Goal: Task Accomplishment & Management: Use online tool/utility

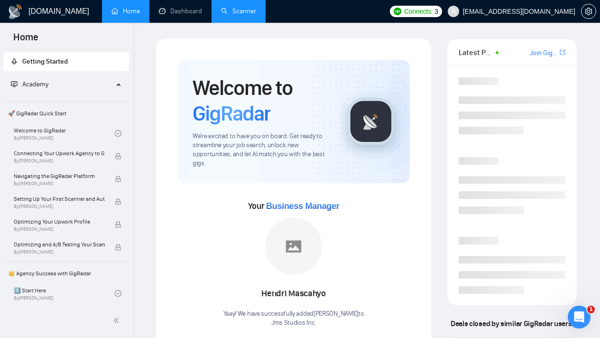
click at [232, 10] on link "Scanner" at bounding box center [238, 11] width 35 height 8
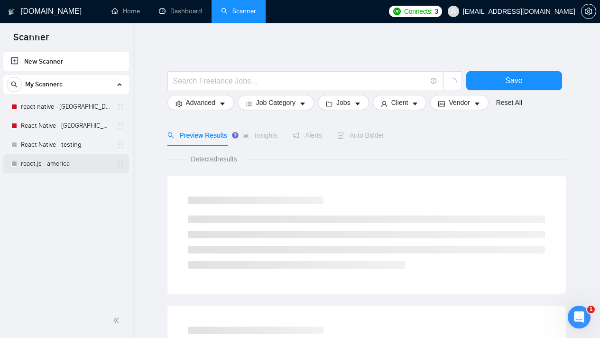
click at [59, 168] on link "react.js - america" at bounding box center [66, 163] width 90 height 19
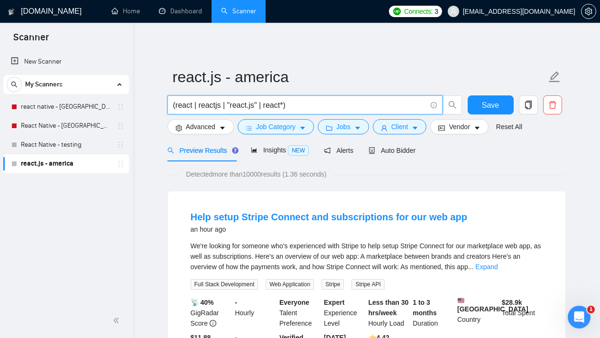
drag, startPoint x: 318, startPoint y: 106, endPoint x: 152, endPoint y: 105, distance: 166.4
click at [331, 105] on input "(react | reactjs | "react.js" | react*)" at bounding box center [299, 105] width 253 height 12
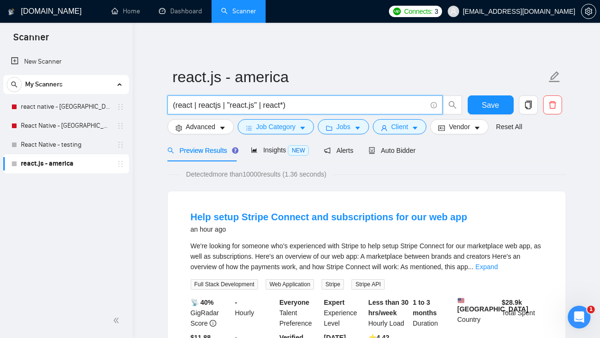
paste input ") | (node | "node.js" | redux | firebase"
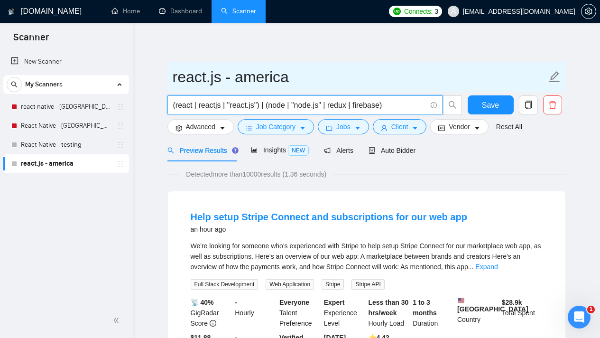
type input "(react | reactjs | "react.js") | (node | "node.js" | redux | firebase)"
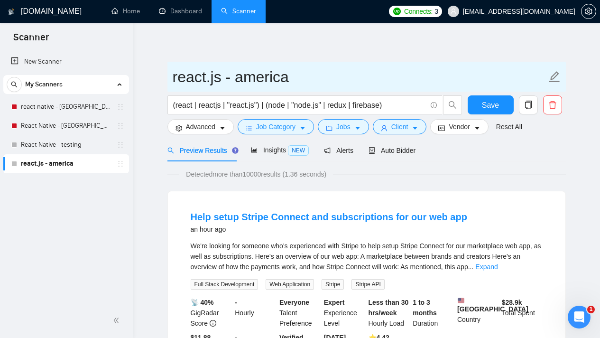
click at [376, 74] on input "react.js - america" at bounding box center [360, 77] width 374 height 24
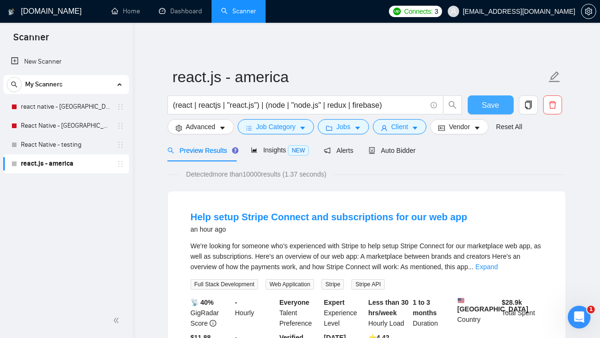
click at [492, 107] on span "Save" at bounding box center [490, 105] width 17 height 12
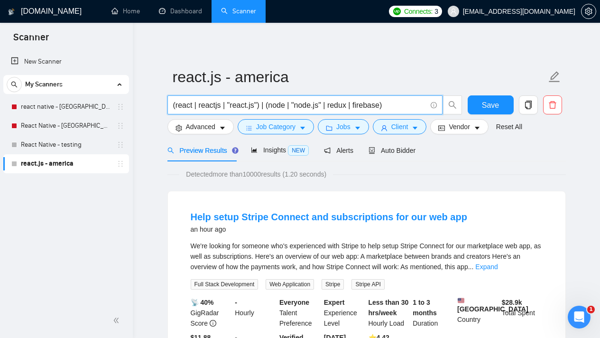
click at [188, 106] on input "(react | reactjs | "react.js") | (node | "node.js" | redux | firebase)" at bounding box center [299, 105] width 253 height 12
drag, startPoint x: 235, startPoint y: 104, endPoint x: 260, endPoint y: 104, distance: 25.6
click at [260, 104] on input "(react | reactjs | "react.js") | (node | "node.js" | redux | firebase)" at bounding box center [299, 105] width 253 height 12
drag, startPoint x: 279, startPoint y: 107, endPoint x: 292, endPoint y: 106, distance: 13.8
click at [292, 106] on input "(react | reactjs | "react.js") | (node | "node.js" | redux | firebase)" at bounding box center [299, 105] width 253 height 12
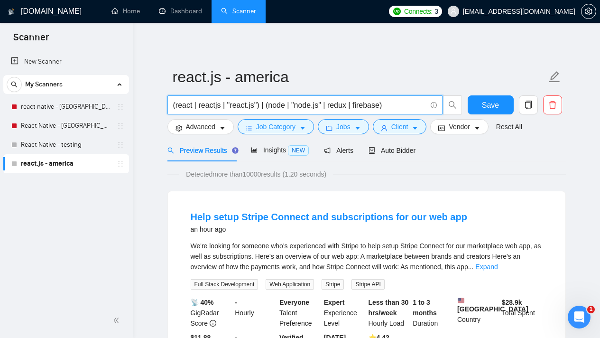
drag, startPoint x: 304, startPoint y: 107, endPoint x: 321, endPoint y: 106, distance: 17.1
click at [321, 106] on input "(react | reactjs | "react.js") | (node | "node.js" | redux | firebase)" at bounding box center [299, 105] width 253 height 12
drag, startPoint x: 388, startPoint y: 104, endPoint x: 171, endPoint y: 99, distance: 216.7
click at [171, 99] on span "(react | reactjs | "react.js") | (node | "node.js" | redux | firebase)" at bounding box center [304, 104] width 275 height 19
click at [403, 106] on input "(react | reactjs | "react.js") | (node | "node.js" | redux | firebase)" at bounding box center [299, 105] width 253 height 12
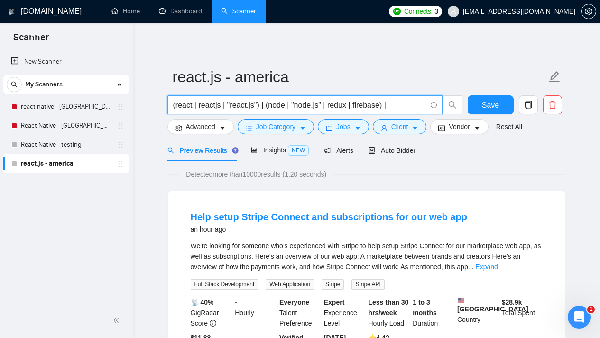
paste input "(next.js | "nextjs" | remix | gatsby | "react static" )"
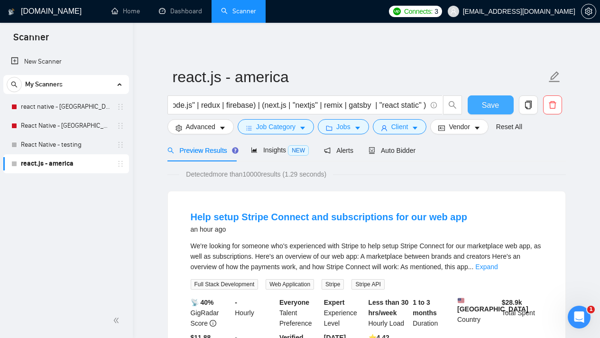
click at [473, 107] on button "Save" at bounding box center [490, 104] width 46 height 19
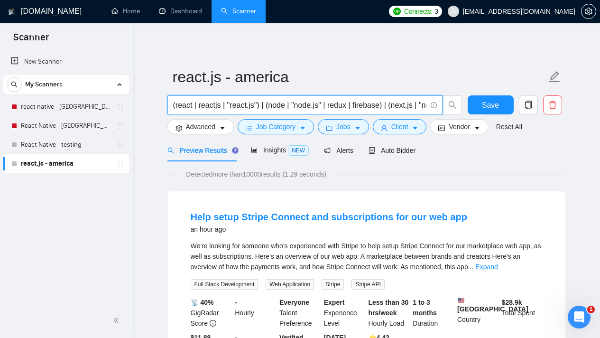
drag, startPoint x: 271, startPoint y: 106, endPoint x: 387, endPoint y: 106, distance: 115.7
click at [387, 106] on input "(react | reactjs | "react.js") | (node | "node.js" | redux | firebase) | (next.…" at bounding box center [299, 105] width 253 height 12
drag, startPoint x: 397, startPoint y: 107, endPoint x: 416, endPoint y: 108, distance: 19.5
click at [416, 108] on input "(react | reactjs | "react.js") | (node | "node.js" | redux | firebase) | (next.…" at bounding box center [299, 105] width 253 height 12
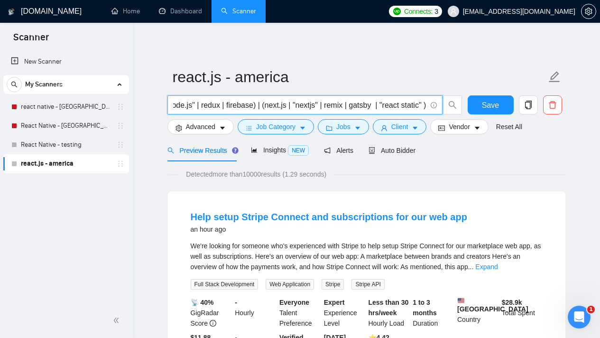
click at [252, 103] on input "(react | reactjs | "react.js") | (node | "node.js" | redux | firebase) | (next.…" at bounding box center [299, 105] width 253 height 12
drag, startPoint x: 254, startPoint y: 104, endPoint x: 130, endPoint y: 100, distance: 123.8
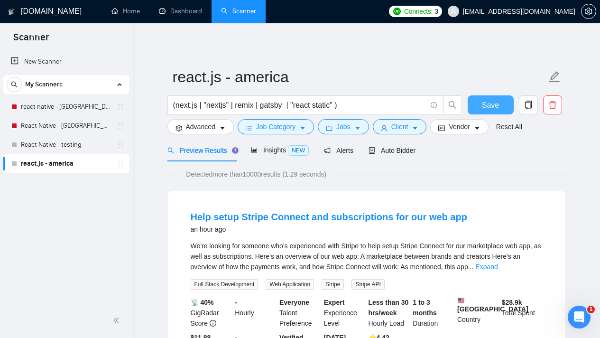
drag, startPoint x: 494, startPoint y: 109, endPoint x: 489, endPoint y: 109, distance: 5.7
click at [494, 109] on span "Save" at bounding box center [490, 105] width 17 height 12
click at [497, 265] on link "Expand" at bounding box center [486, 267] width 22 height 8
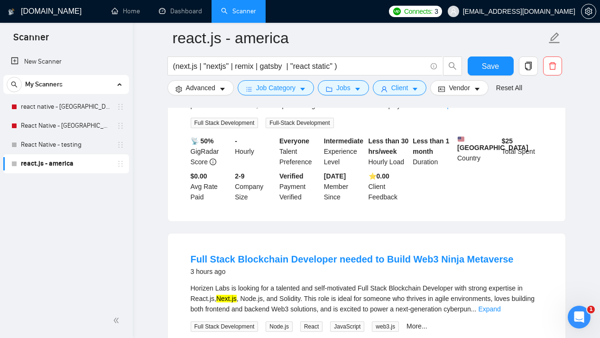
scroll to position [472, 0]
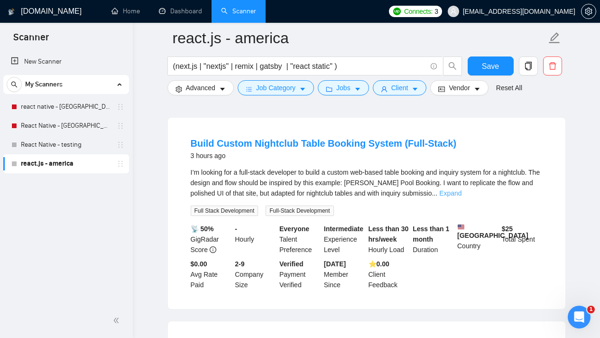
click at [461, 197] on link "Expand" at bounding box center [450, 193] width 22 height 8
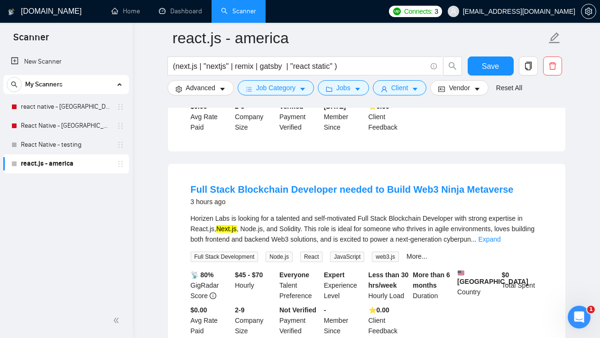
scroll to position [776, 0]
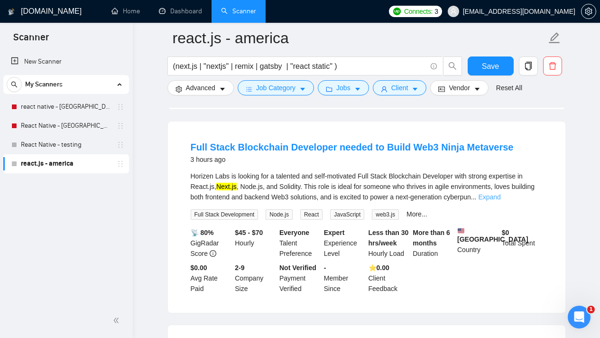
click at [500, 201] on link "Expand" at bounding box center [489, 197] width 22 height 8
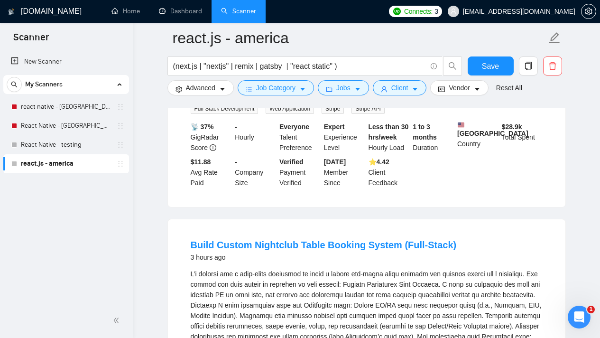
scroll to position [0, 0]
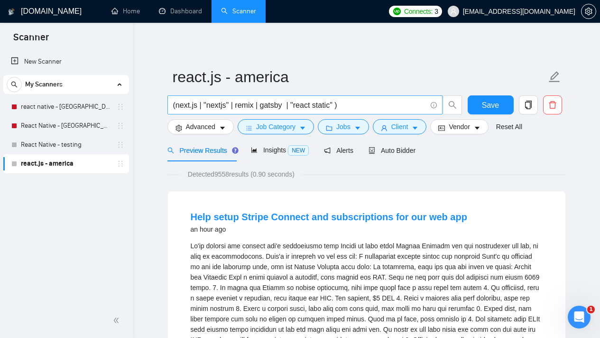
click at [174, 105] on input "(next.js | "nextjs" | remix | gatsby | "react static" )" at bounding box center [299, 105] width 253 height 12
type input "(react | reactjs | "react.js") | (node | "node.js" | redux | firebase) | (next.…"
click at [402, 94] on form "react.js - america (react | reactjs | "react.js") | (node | "node.js" | redux |…" at bounding box center [366, 100] width 398 height 77
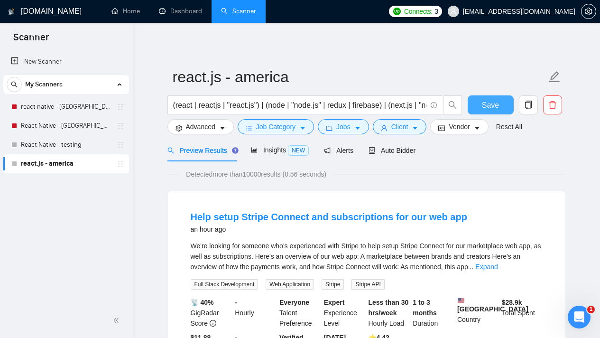
drag, startPoint x: 488, startPoint y: 108, endPoint x: 477, endPoint y: 110, distance: 10.6
click at [488, 108] on span "Save" at bounding box center [490, 105] width 17 height 12
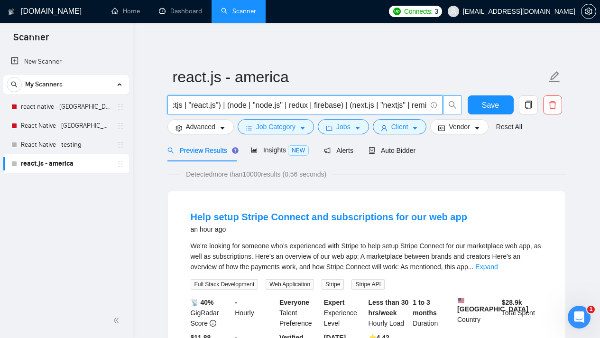
scroll to position [0, 137]
drag, startPoint x: 173, startPoint y: 105, endPoint x: 474, endPoint y: 171, distance: 307.7
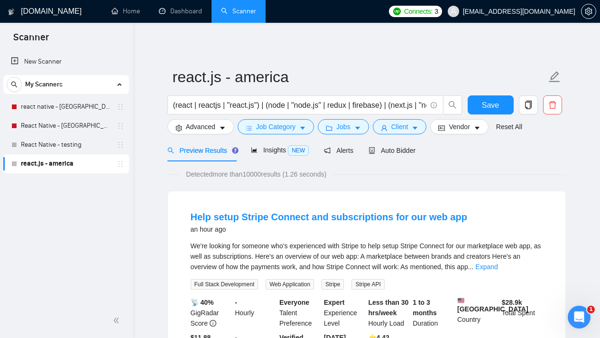
click at [497, 266] on link "Expand" at bounding box center [486, 267] width 22 height 8
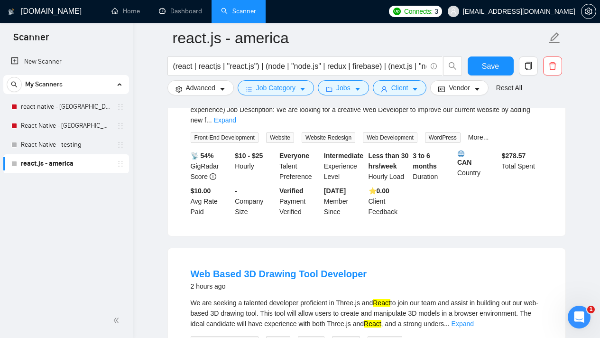
scroll to position [683, 0]
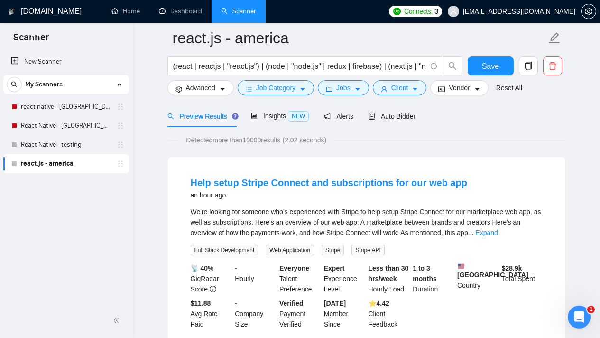
scroll to position [152, 0]
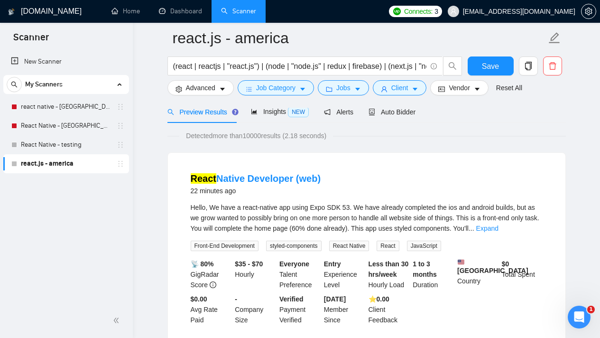
scroll to position [48, 0]
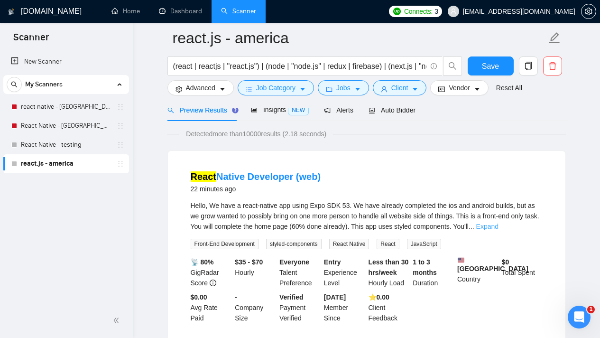
click at [498, 228] on link "Expand" at bounding box center [487, 226] width 22 height 8
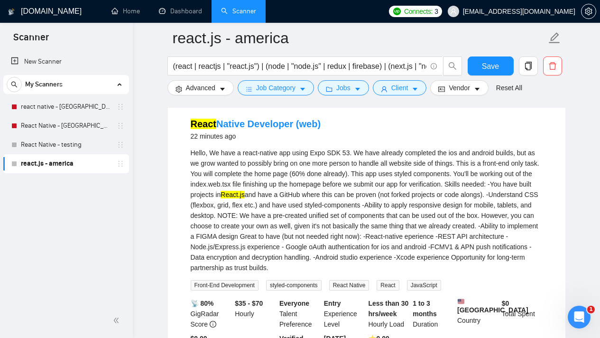
scroll to position [101, 0]
click at [273, 127] on link "React Native Developer (web)" at bounding box center [256, 124] width 130 height 10
